Goal: Check status

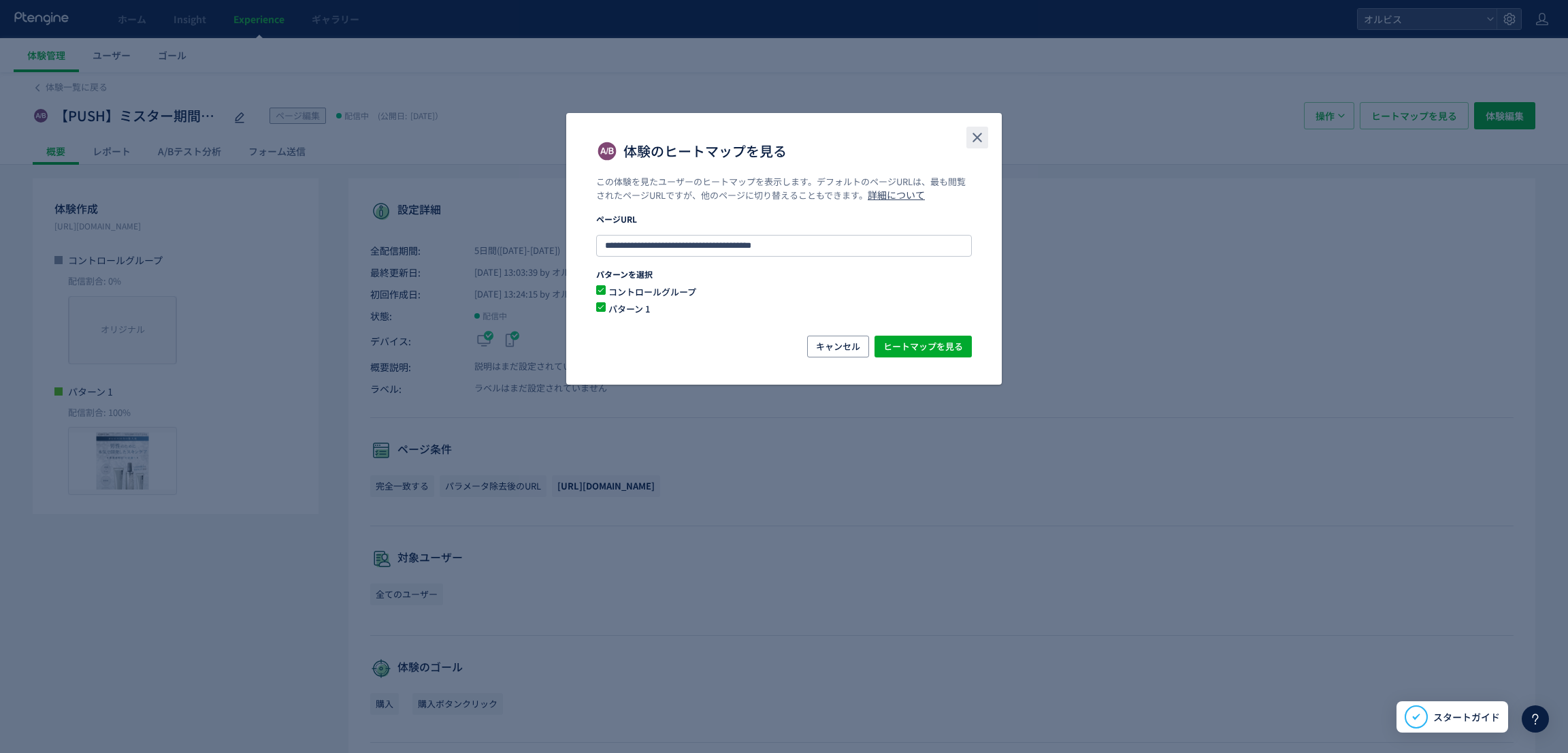
drag, startPoint x: 975, startPoint y: 132, endPoint x: 952, endPoint y: 127, distance: 23.5
click at [974, 130] on icon "close" at bounding box center [977, 138] width 16 height 16
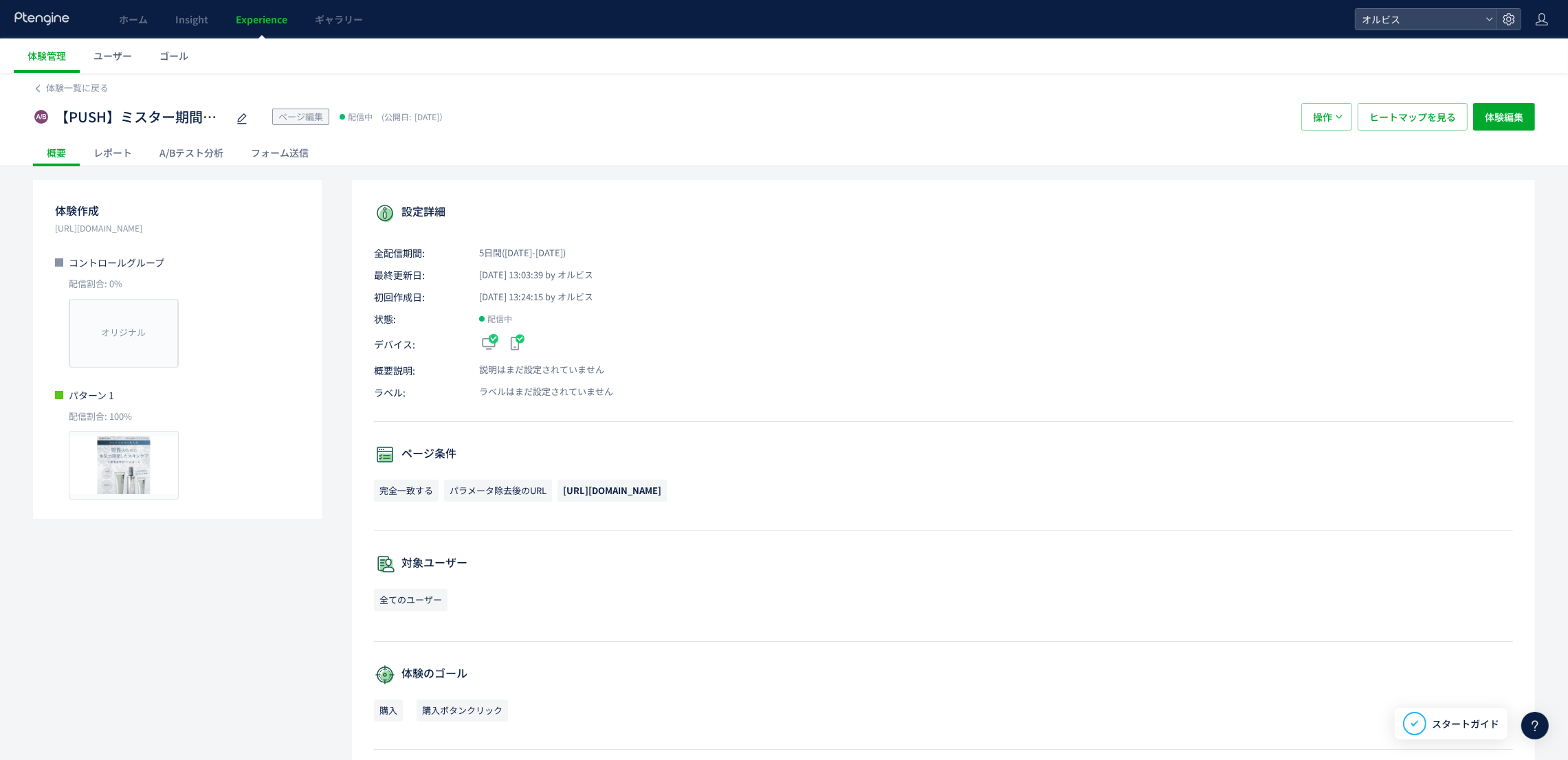
click at [274, 12] on span "Experience" at bounding box center [261, 19] width 51 height 14
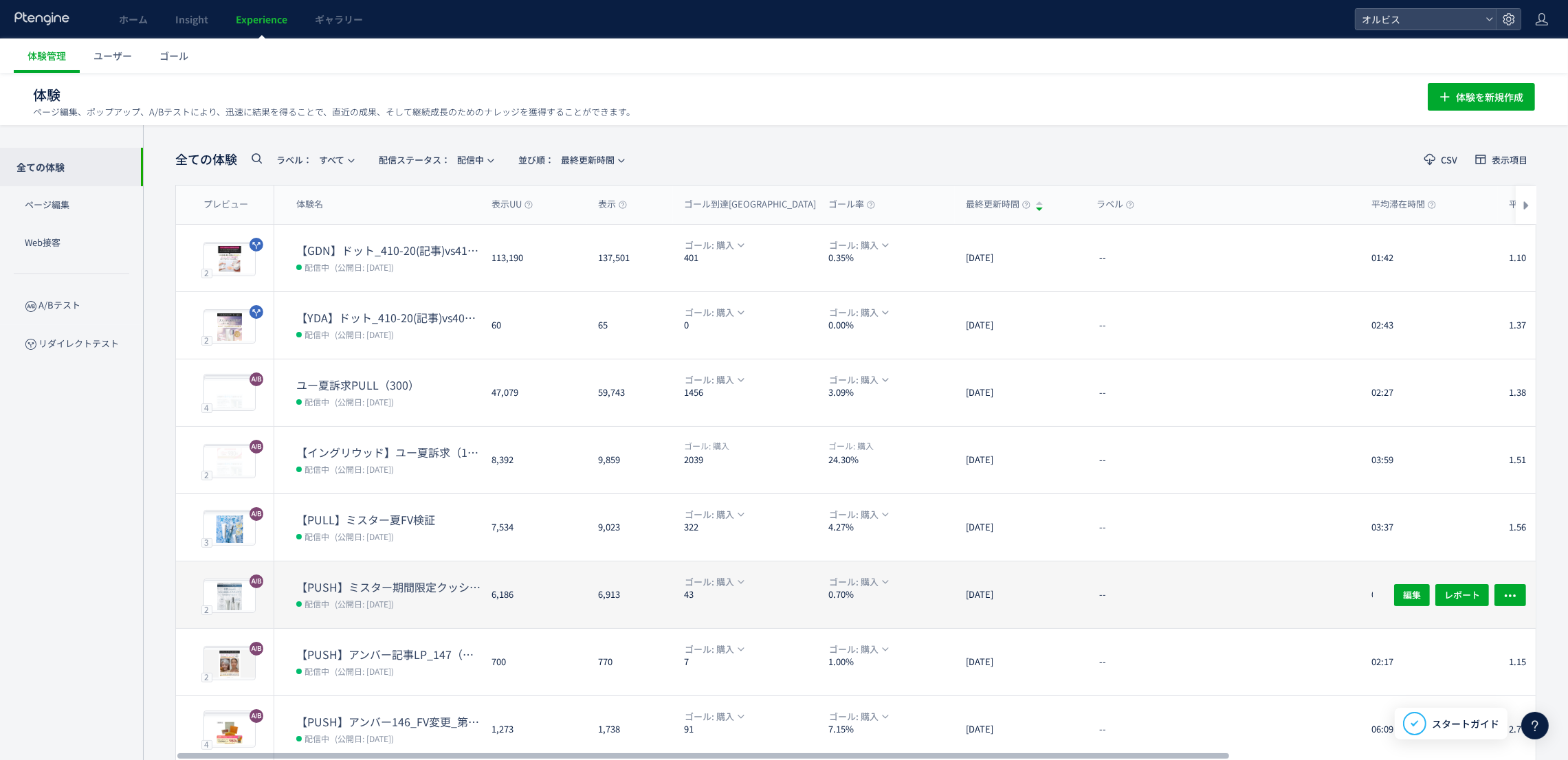
click at [428, 607] on dd "配信中 (公開日: [DATE])" at bounding box center [388, 603] width 185 height 18
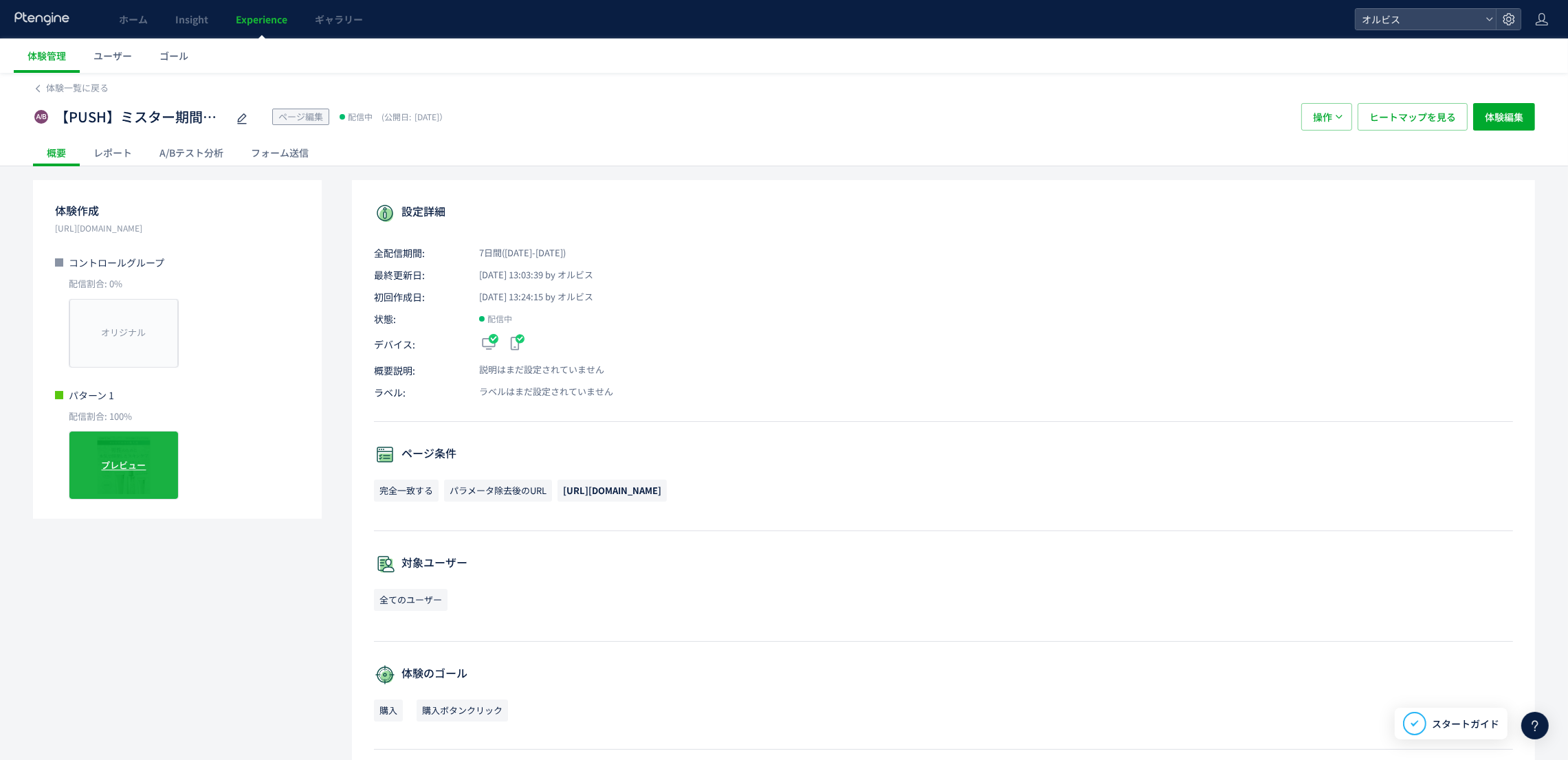
click at [136, 452] on div "プレビュー" at bounding box center [124, 465] width 110 height 69
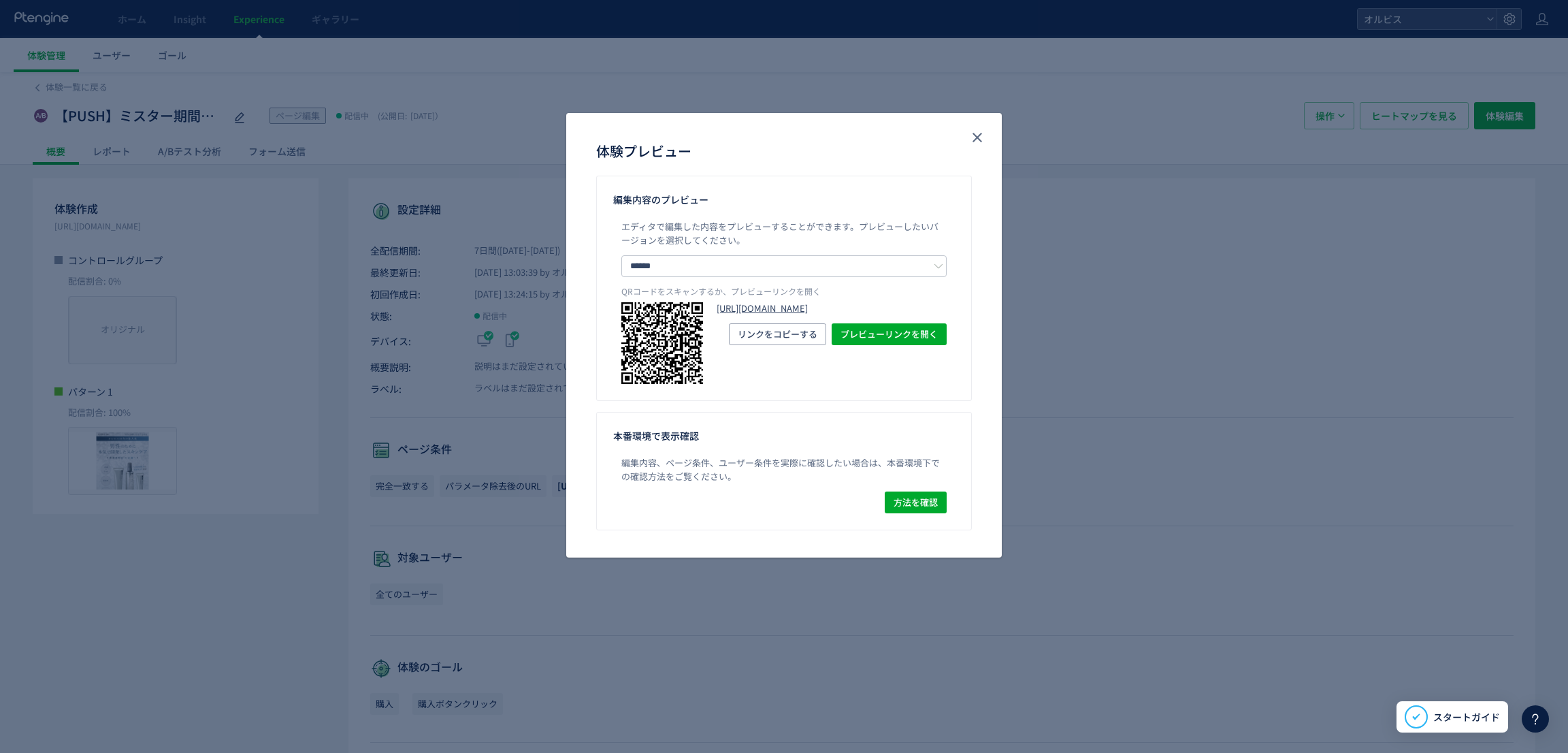
click at [749, 315] on link "[URL][DOMAIN_NAME]" at bounding box center [831, 308] width 230 height 13
click at [0, 0] on button "close" at bounding box center [0, 0] width 0 height 0
